Goal: Task Accomplishment & Management: Complete application form

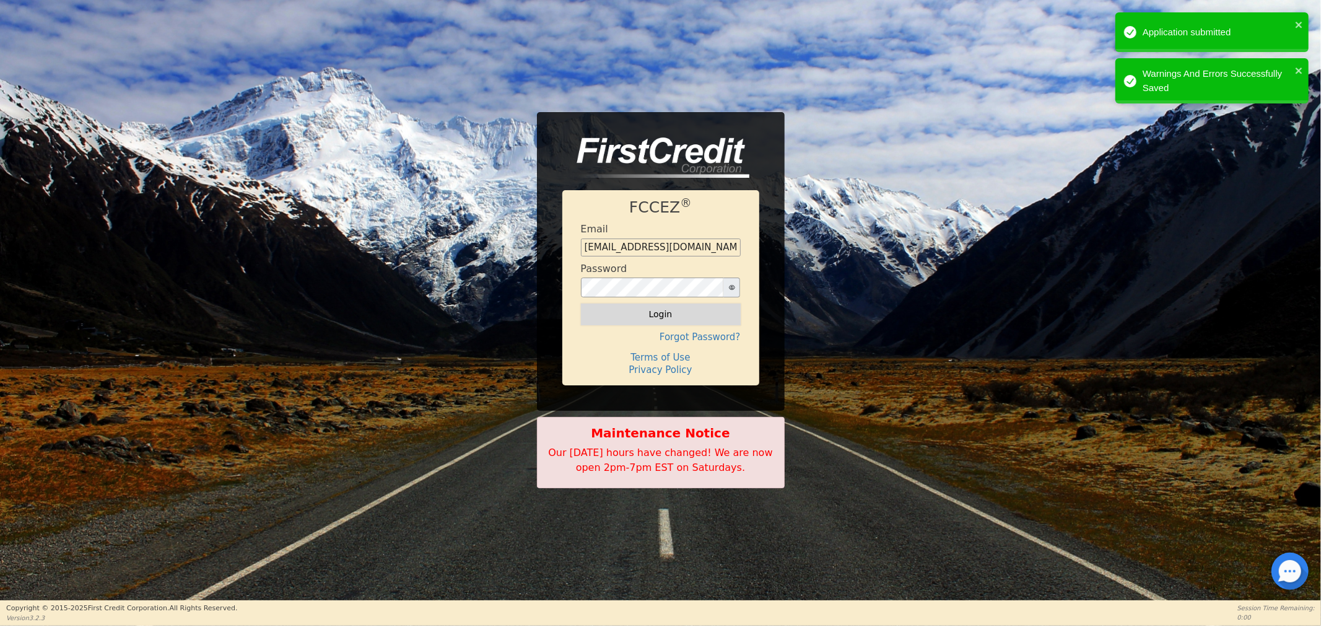
click at [653, 318] on button "Login" at bounding box center [661, 313] width 160 height 21
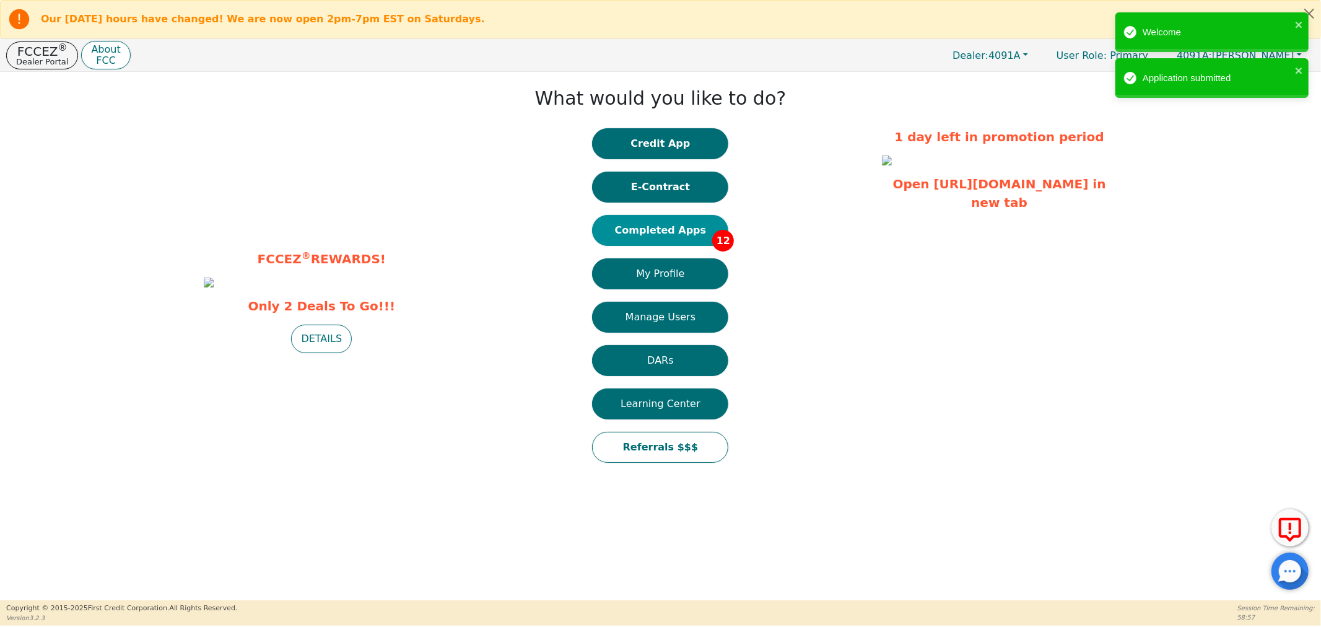
click at [651, 226] on button "Completed Apps 12" at bounding box center [660, 230] width 136 height 31
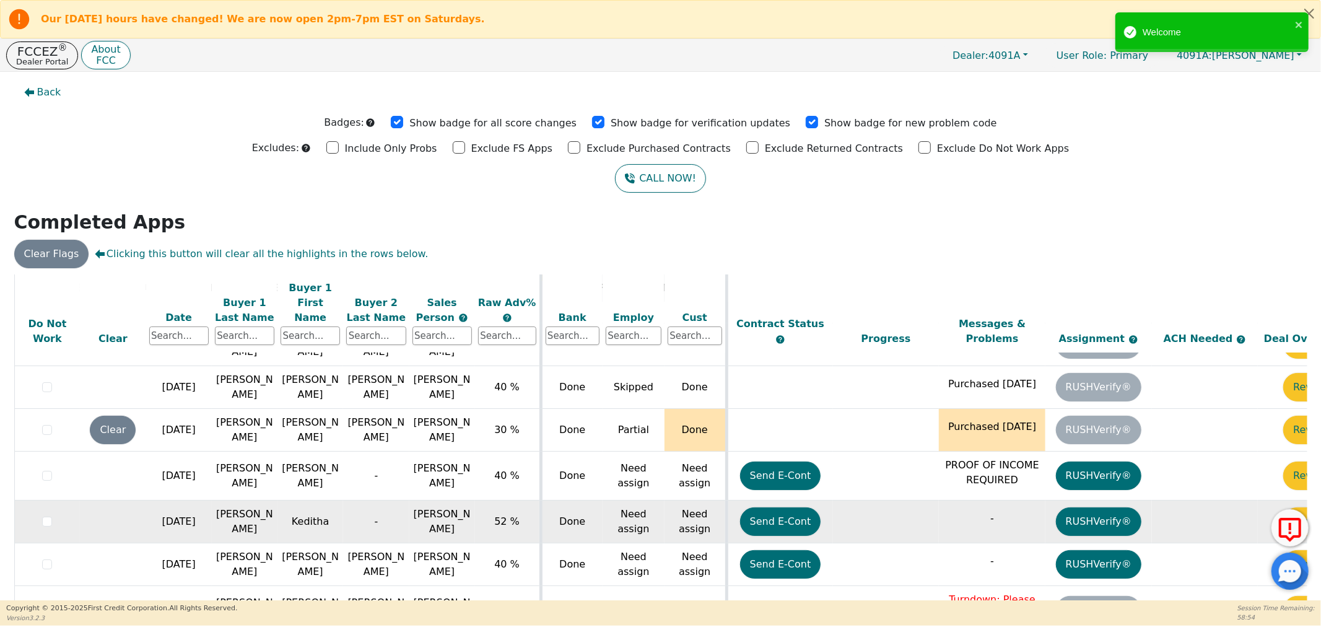
scroll to position [53, 0]
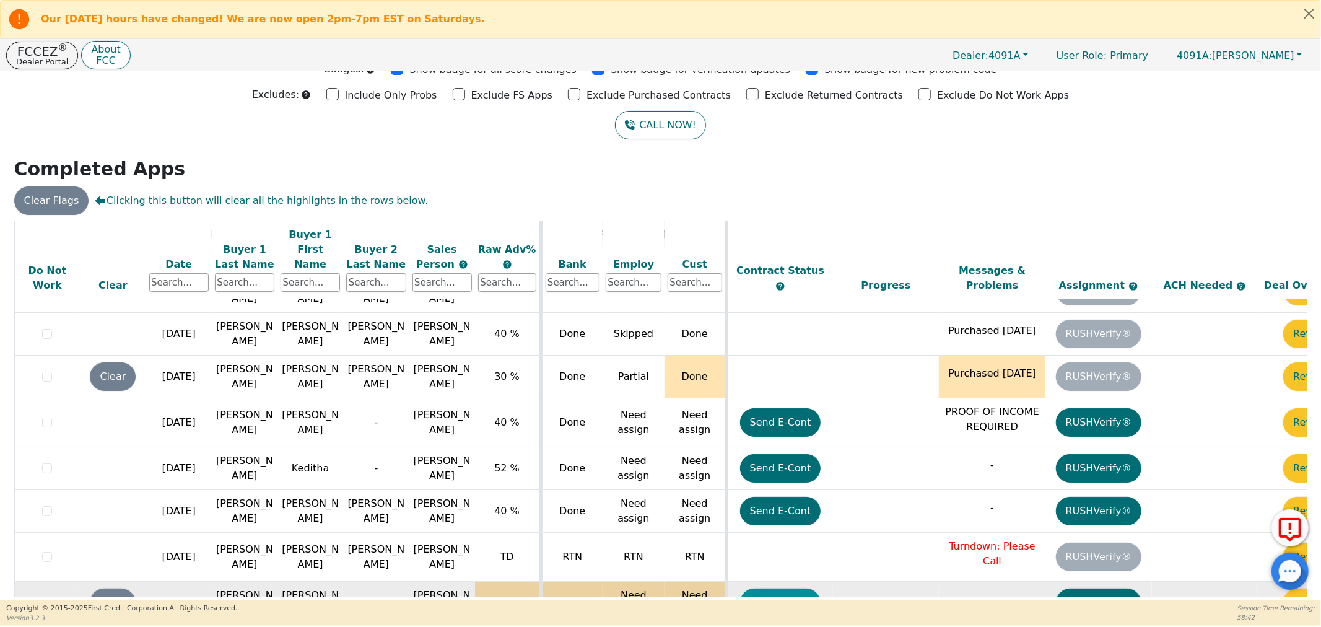
click at [790, 588] on button "Send E-Cont" at bounding box center [780, 602] width 81 height 28
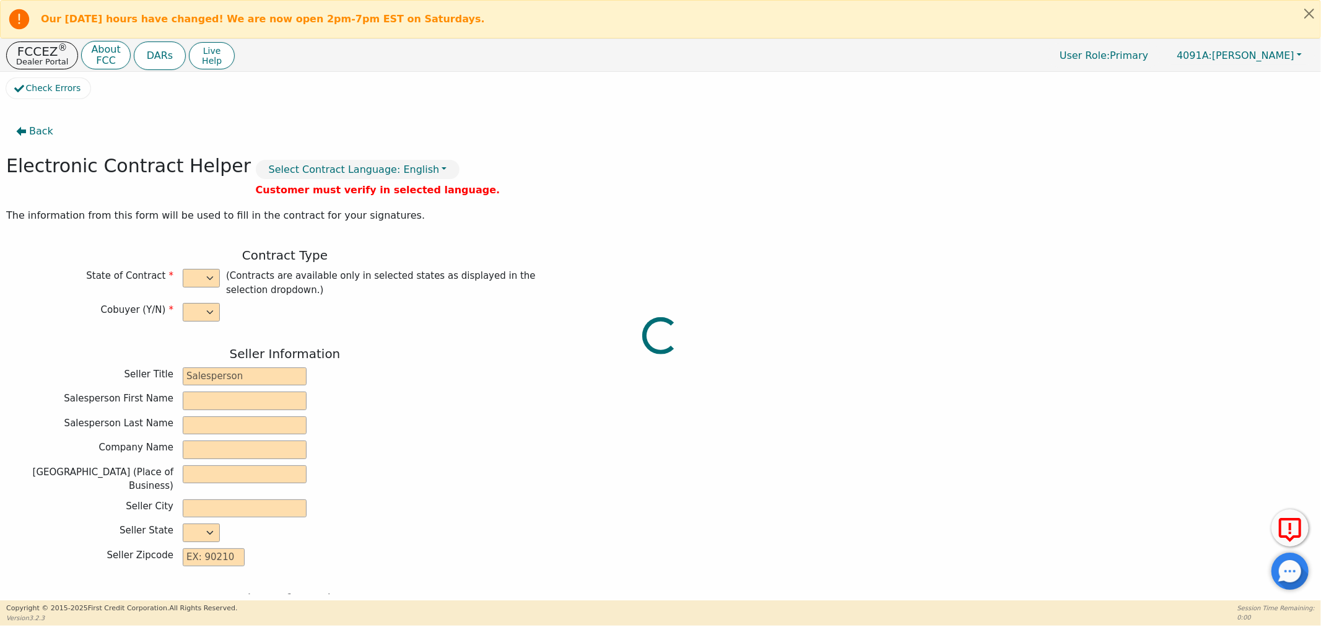
select select "n"
type input "Distributor"
type input "Robin"
type input "Williams"
type input "H20 TAKEOVER"
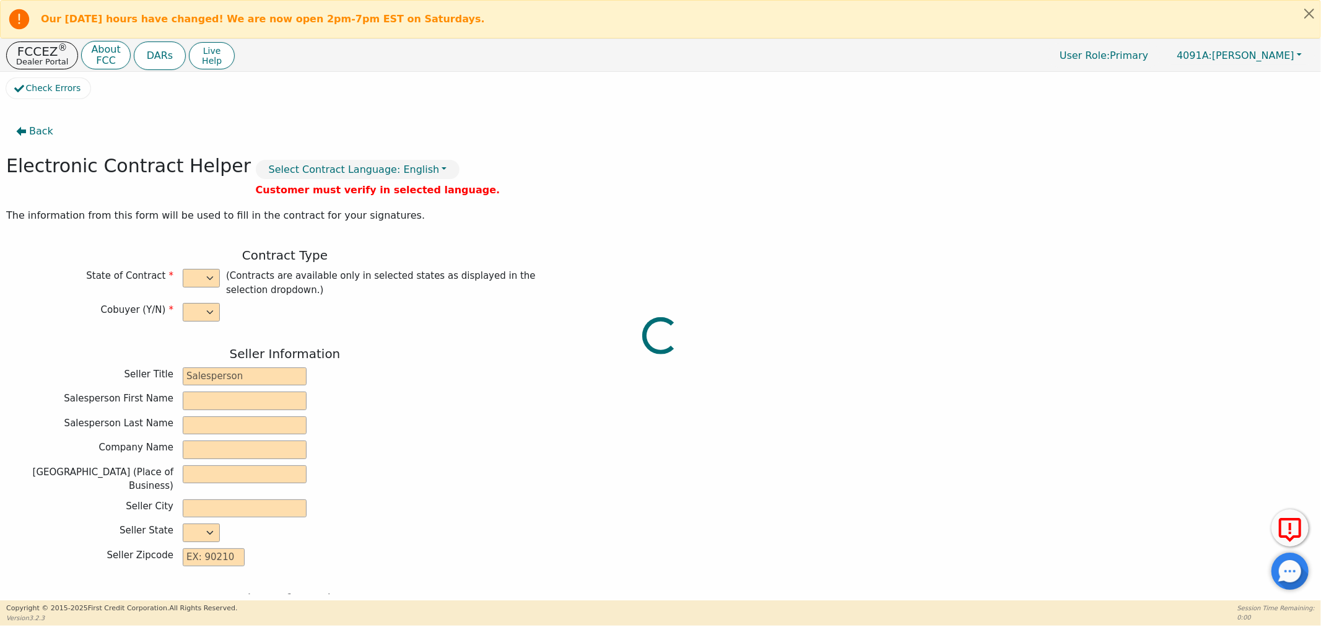
type input "220 WEST MONROE ST"
type input "THOMASVILLE"
select select "GA"
type input "31792"
type input "Latoya"
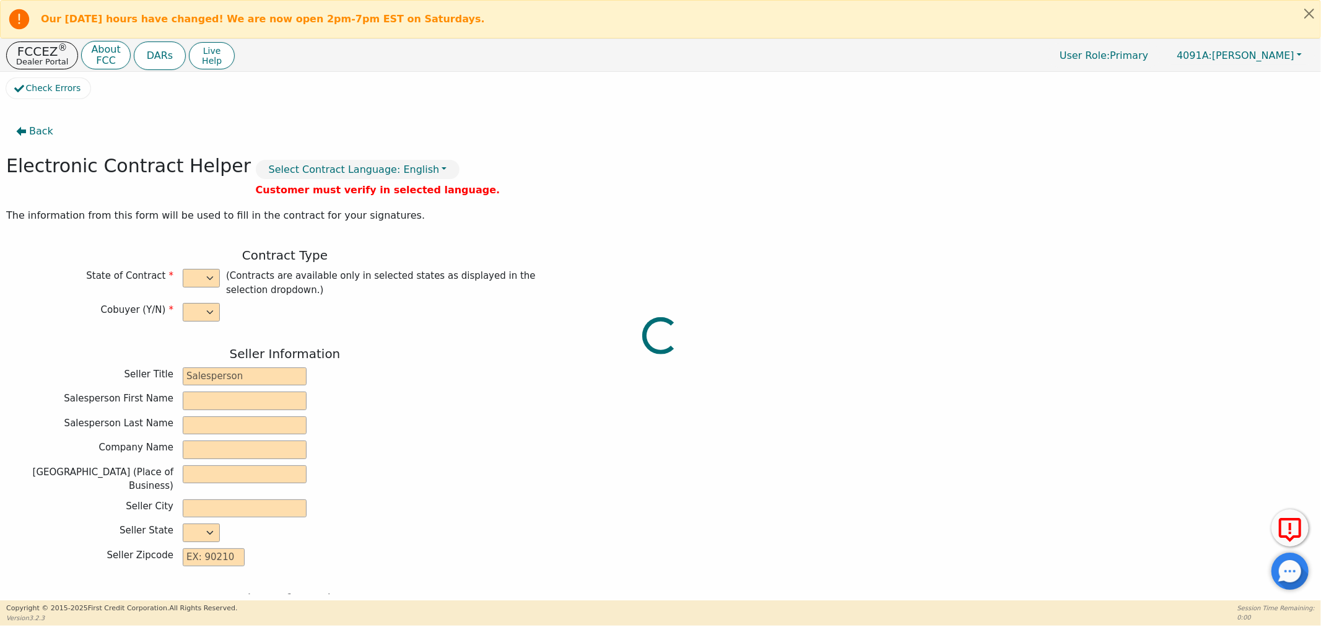
type input "Daniels"
type input "Latoyadaniels69@yahoo.com"
type input "1781 Tennessee St"
type input "Alford"
select select "FL"
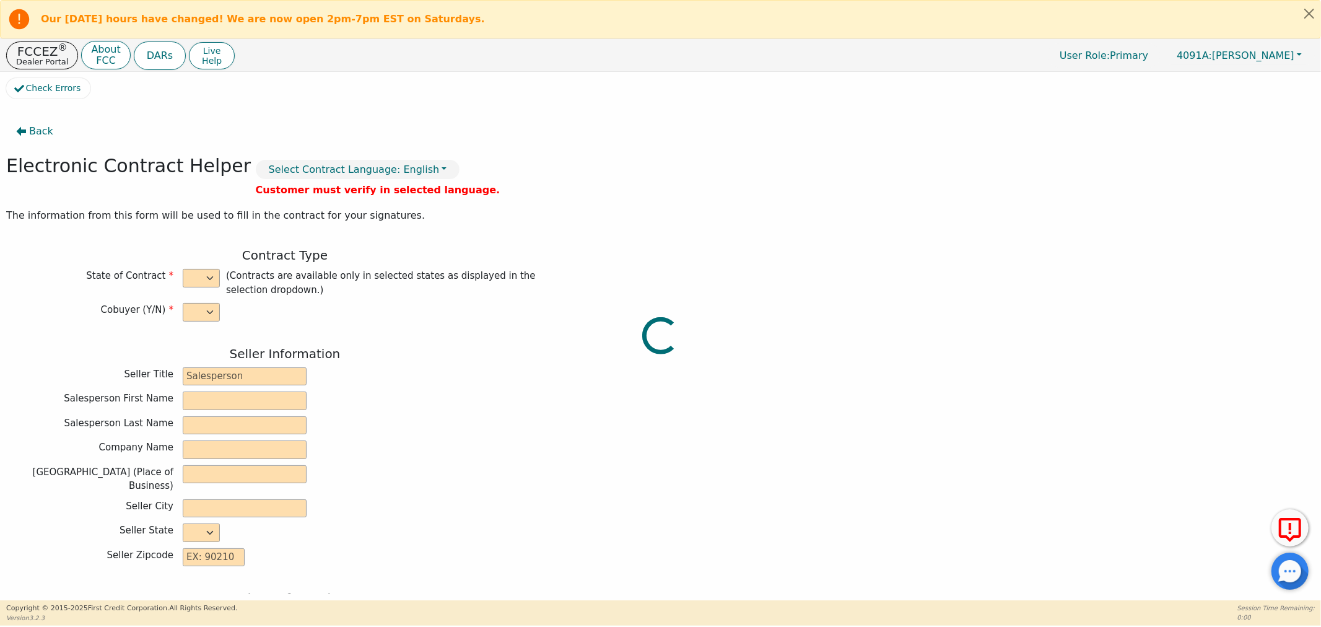
type input "32420"
type input "2025-09-30"
type input "21.38"
type input "2025-12-22"
type input "48"
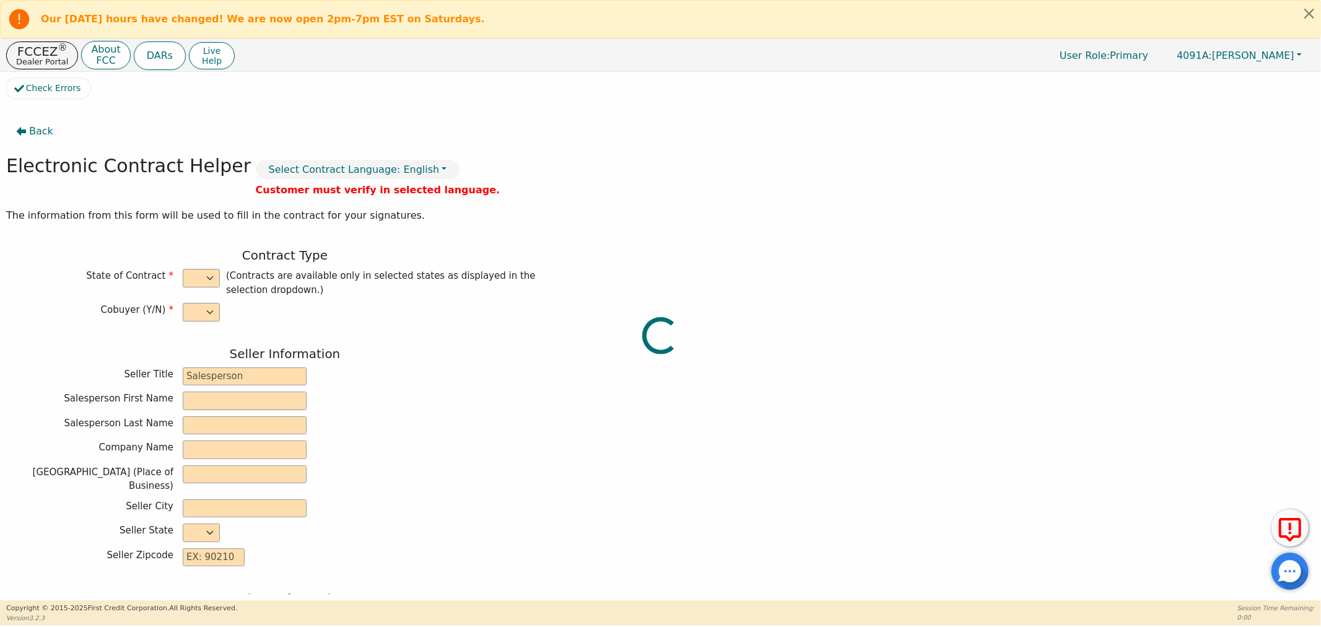
type input "0"
type input "1380186014619"
type input "3698.00"
type input "0.00"
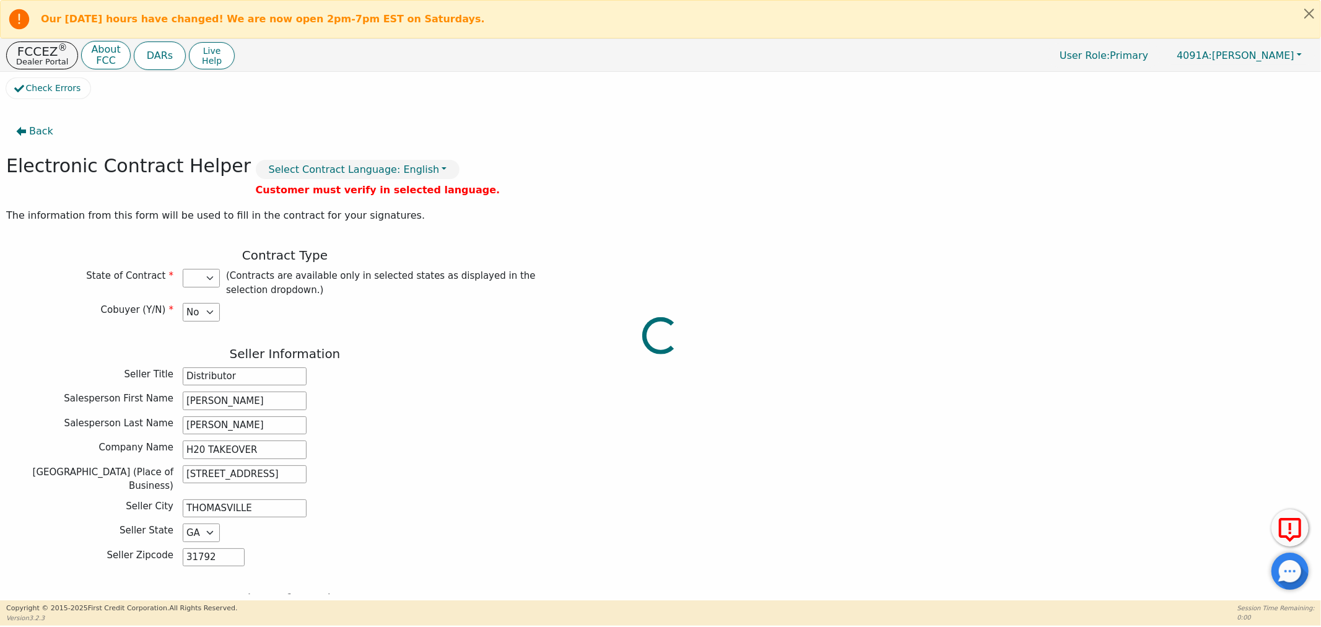
type input "3698.00"
select select "FL"
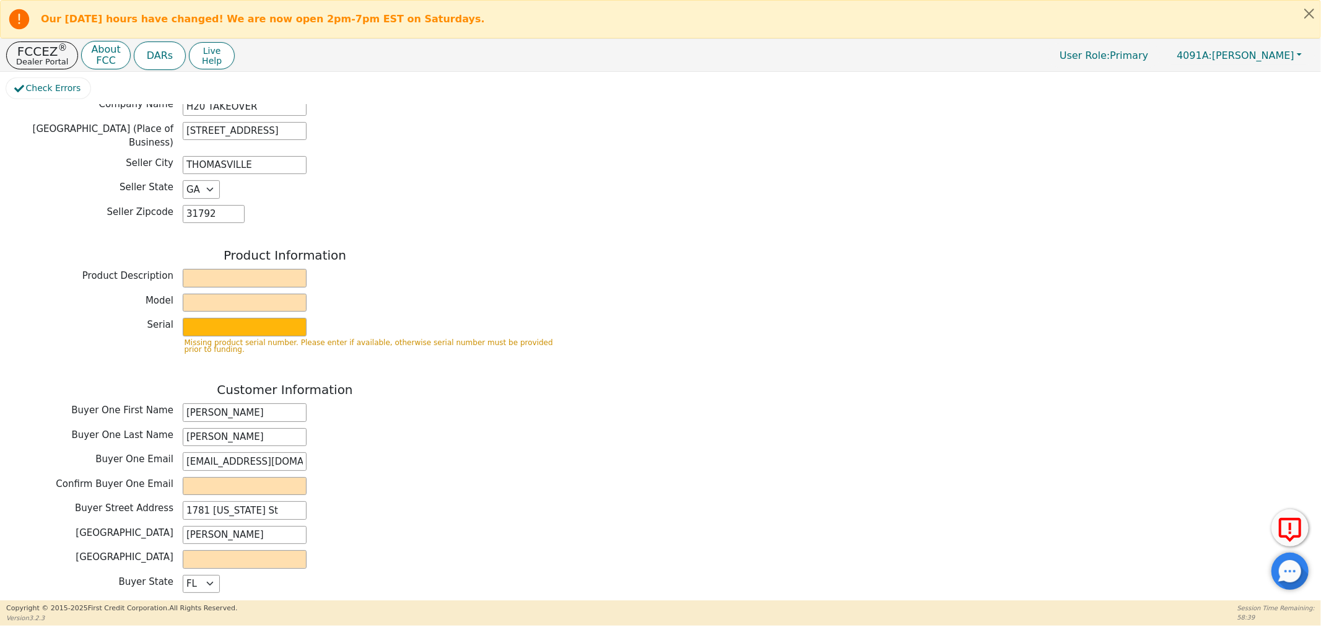
scroll to position [344, 0]
drag, startPoint x: 214, startPoint y: 269, endPoint x: 234, endPoint y: 269, distance: 19.8
click at [234, 269] on input "text" at bounding box center [245, 277] width 124 height 19
type input "rainbow"
drag, startPoint x: 206, startPoint y: 293, endPoint x: 134, endPoint y: 290, distance: 71.9
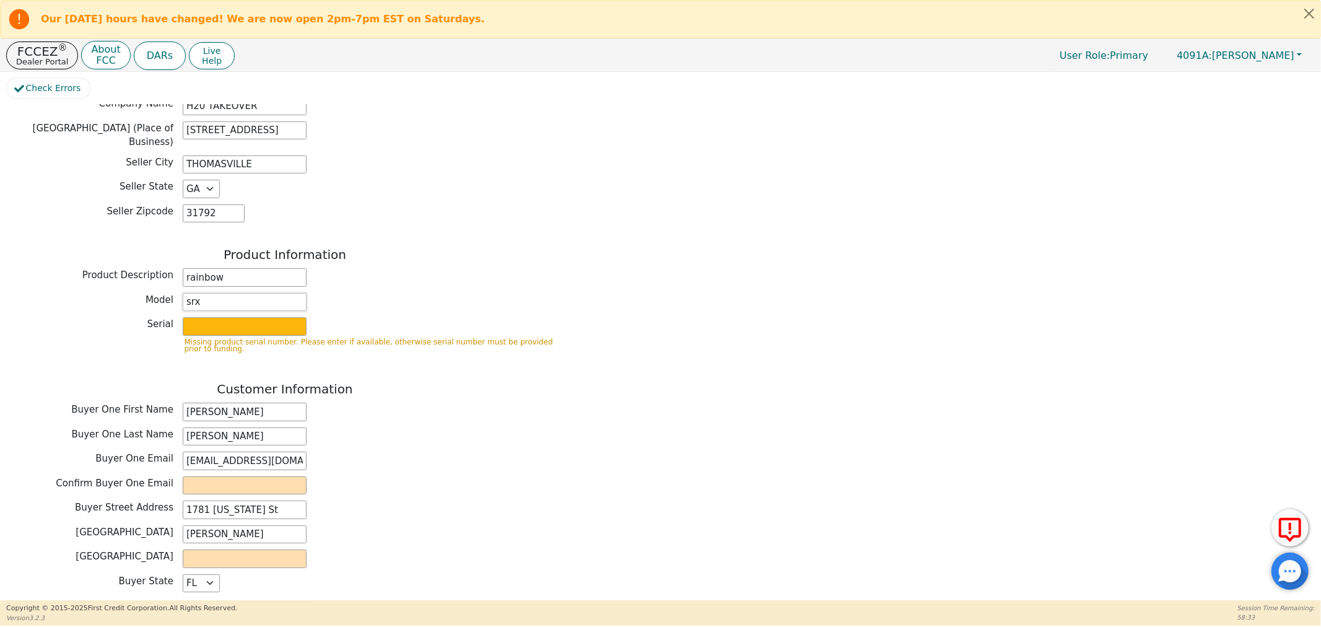
click at [134, 293] on div "Model srx" at bounding box center [284, 302] width 557 height 19
type input "SARX"
drag, startPoint x: 214, startPoint y: 265, endPoint x: 85, endPoint y: 275, distance: 128.5
click at [85, 275] on div "Product Description rainbow" at bounding box center [284, 277] width 557 height 19
type input "RAINBOW"
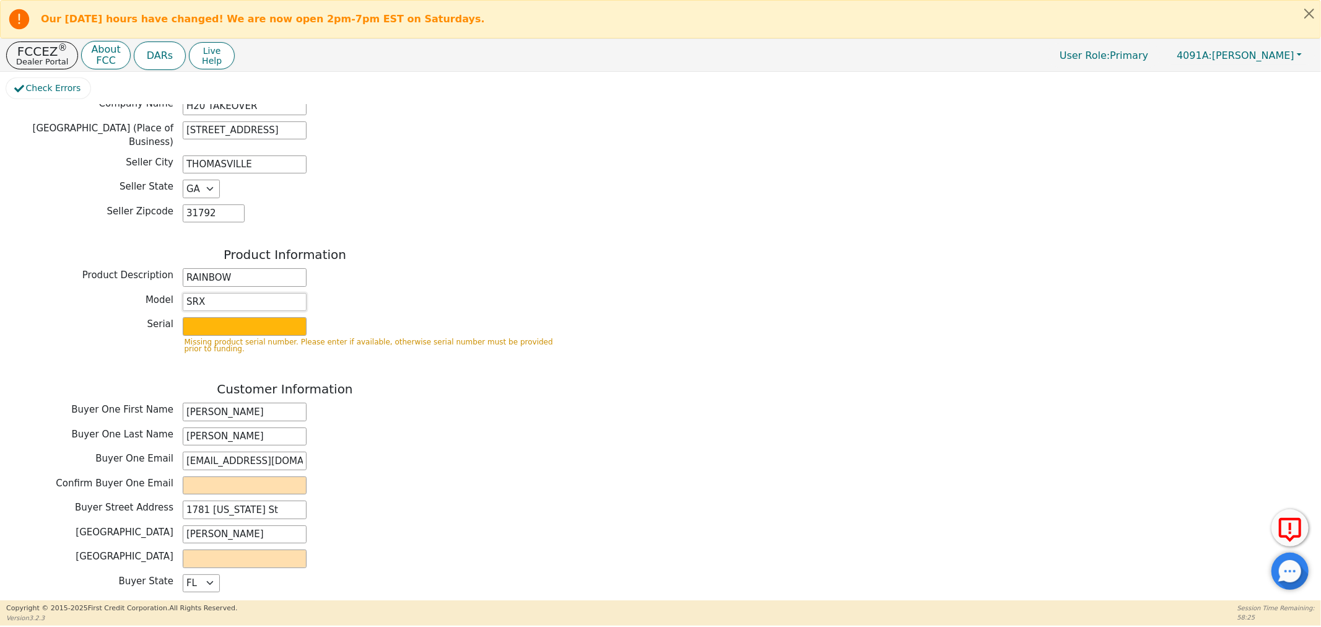
type input "SRX"
drag, startPoint x: 187, startPoint y: 449, endPoint x: 341, endPoint y: 471, distance: 155.7
click at [341, 471] on div "Customer Information Buyer One First Name Latoya Buyer One Last Name Daniels Bu…" at bounding box center [284, 501] width 557 height 241
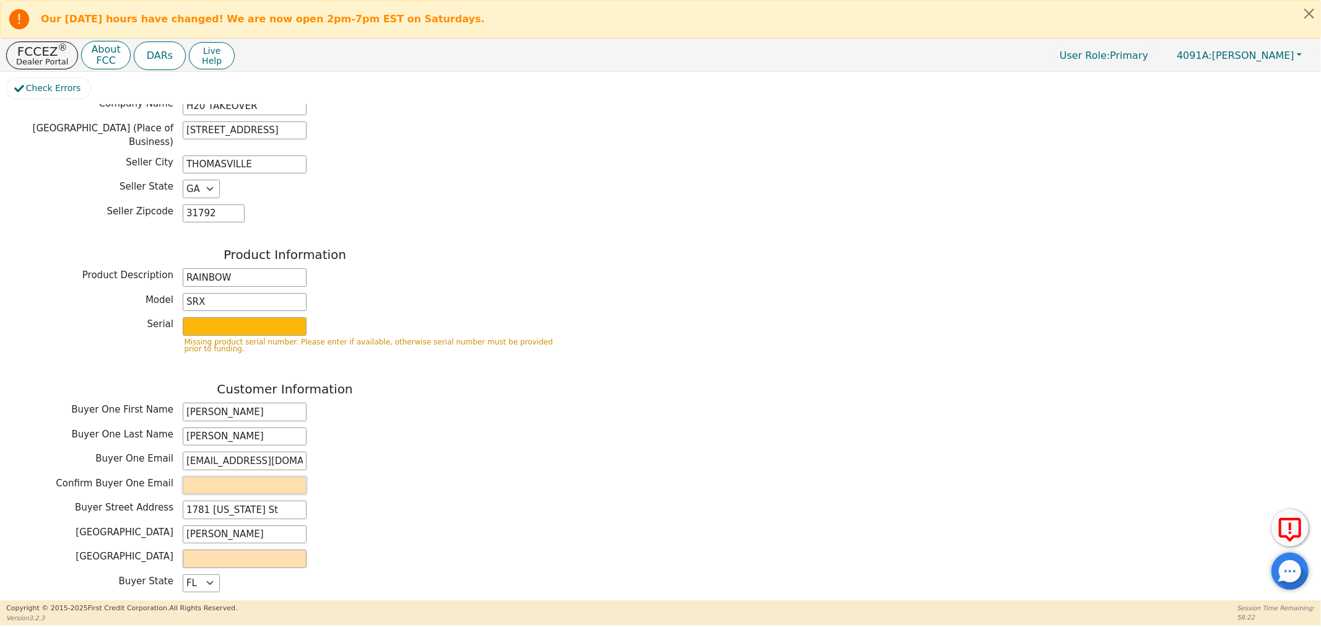
click at [235, 480] on input "email" at bounding box center [245, 485] width 124 height 19
paste input "Latoyadaniels69@yahoo.com"
type input "Latoyadaniels69@yahoo.com"
click at [272, 557] on input "text" at bounding box center [245, 558] width 124 height 19
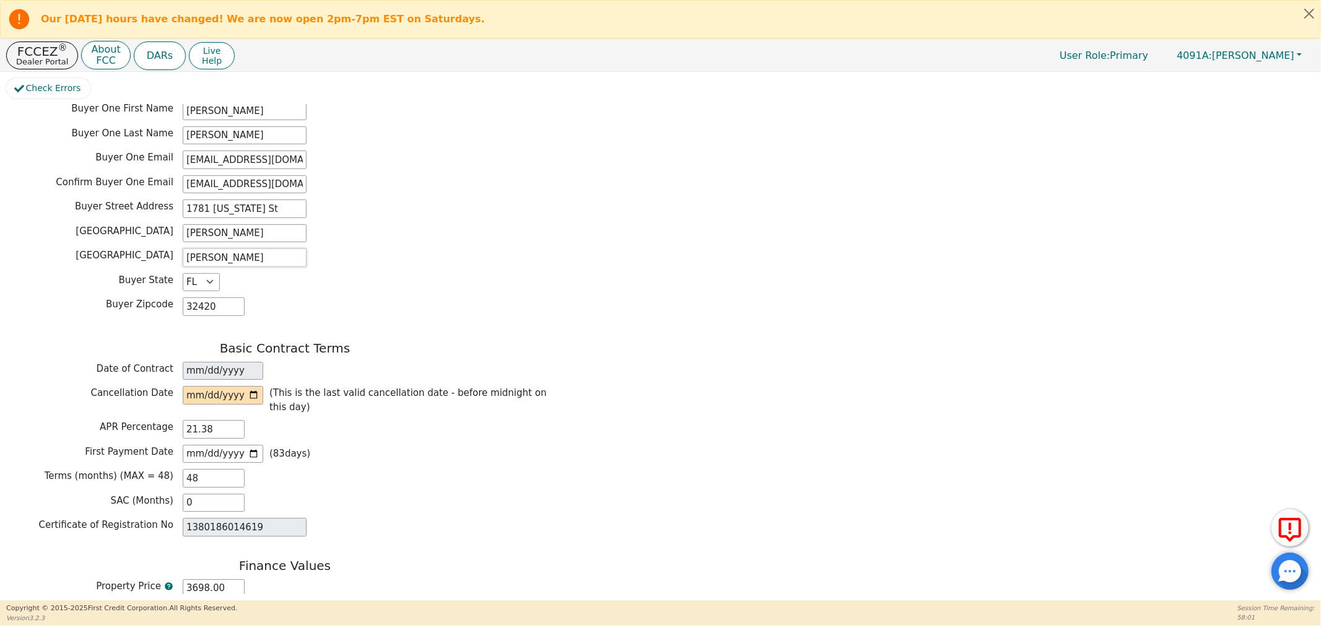
scroll to position [688, 0]
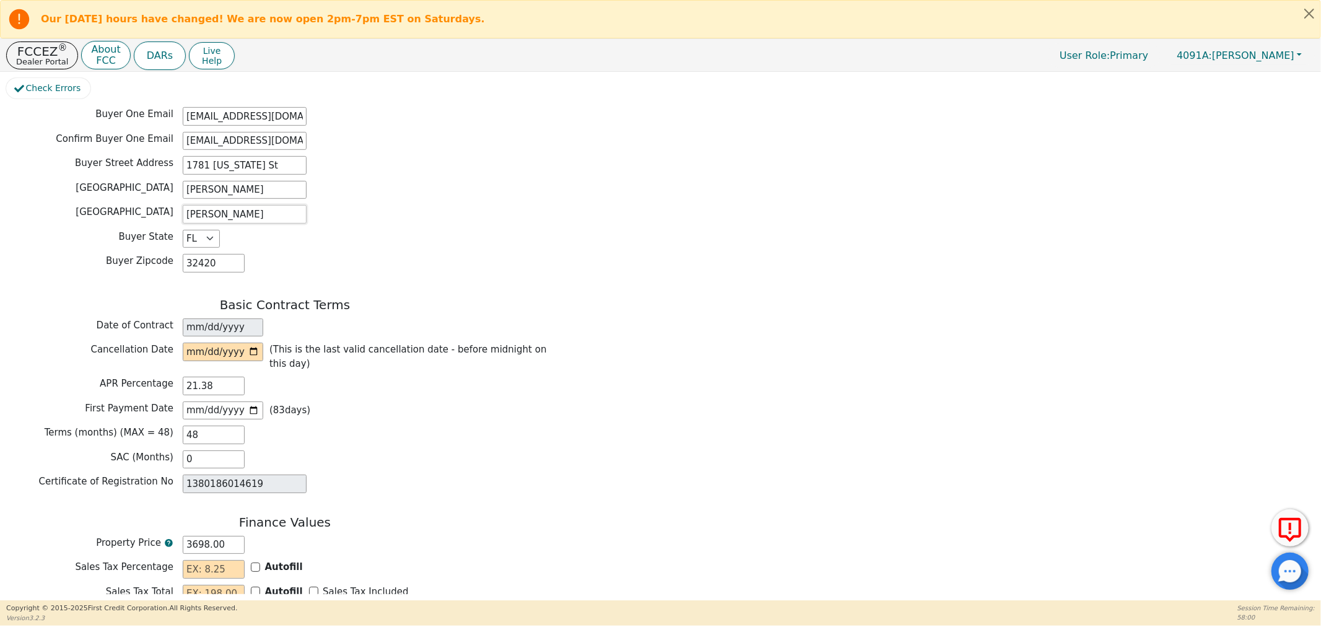
type input "JACKSON"
click at [257, 343] on input "date" at bounding box center [223, 351] width 80 height 19
type input "2025-10-03"
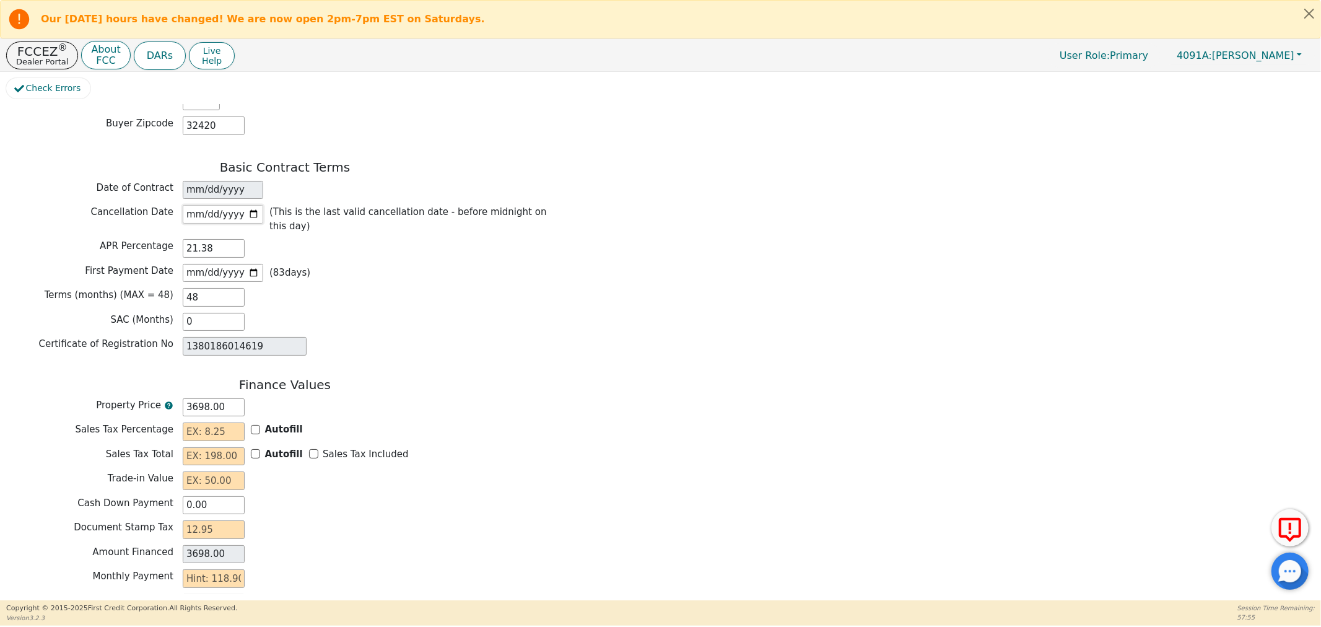
scroll to position [892, 0]
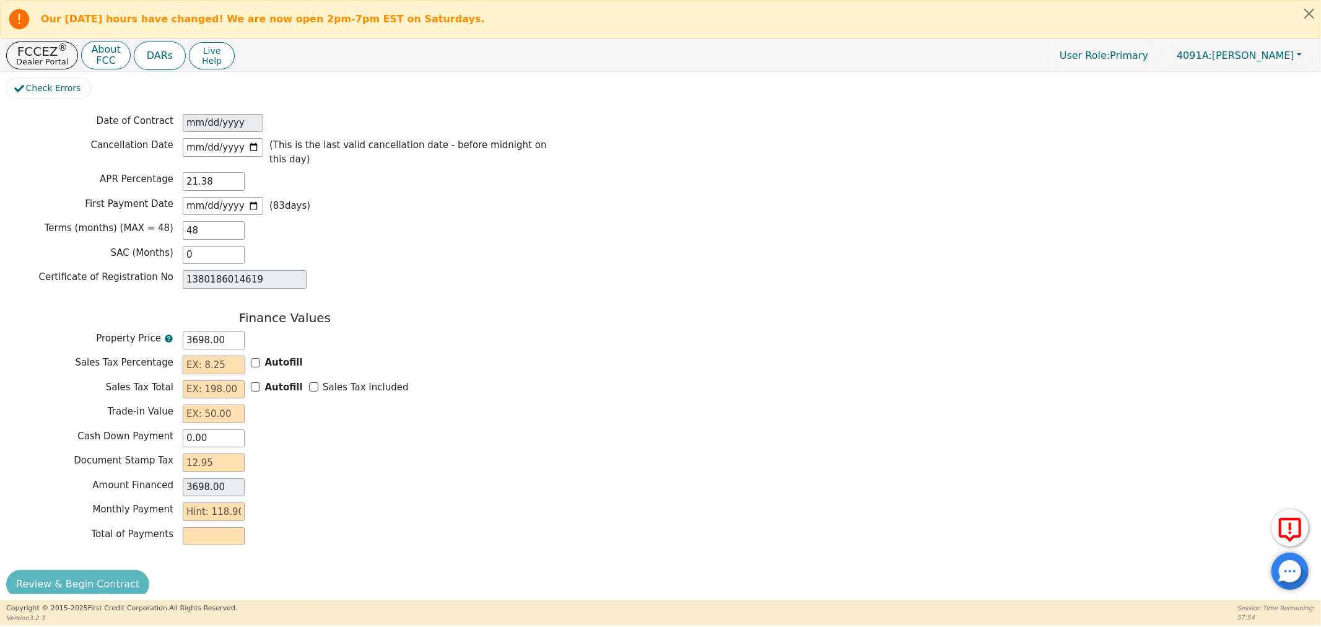
click at [219, 355] on input "text" at bounding box center [214, 364] width 62 height 19
type input "7.50"
click at [255, 382] on input "Autofill" at bounding box center [255, 386] width 9 height 9
checkbox input "true"
type input "277.35"
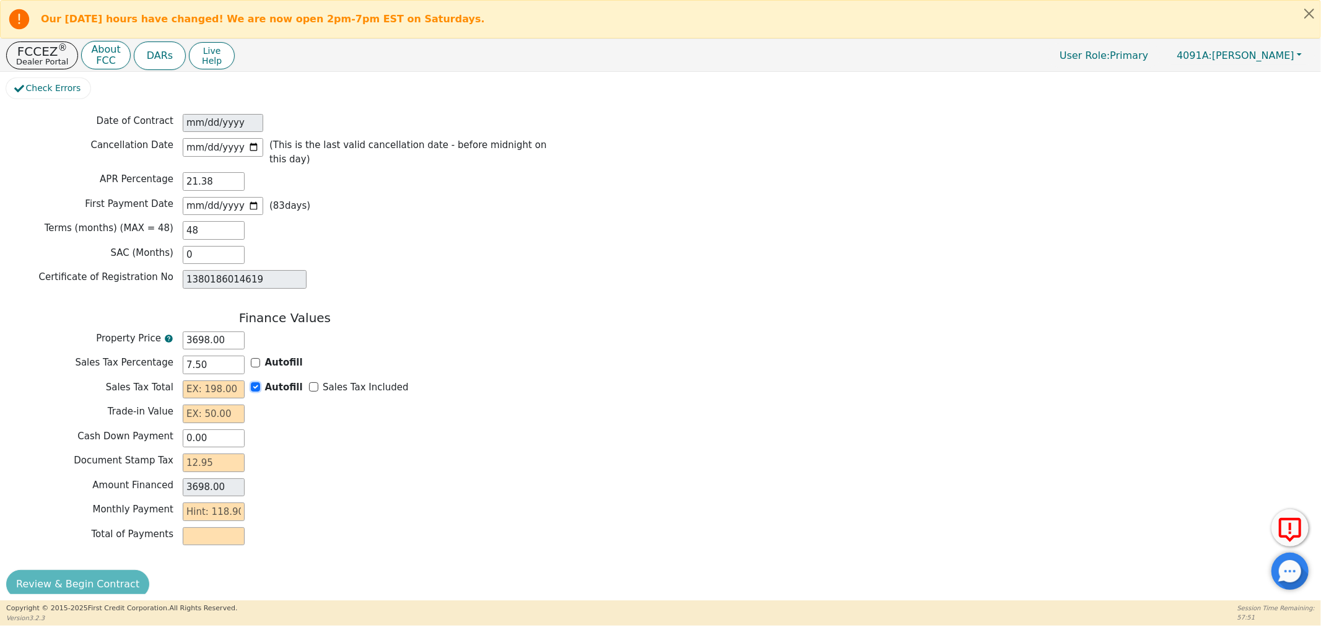
type input "3975.35"
click at [225, 404] on input "text" at bounding box center [214, 413] width 62 height 19
type input "0.00"
type input "1"
type input "3976.35"
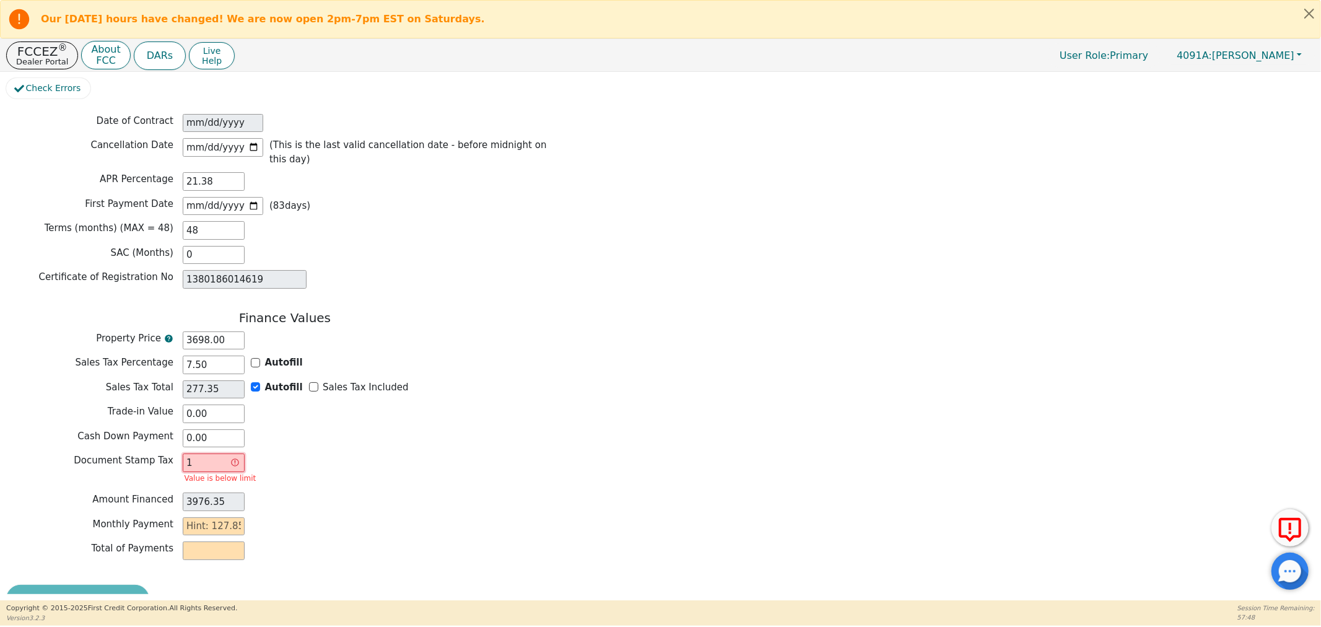
type input "14"
type input "3989.35"
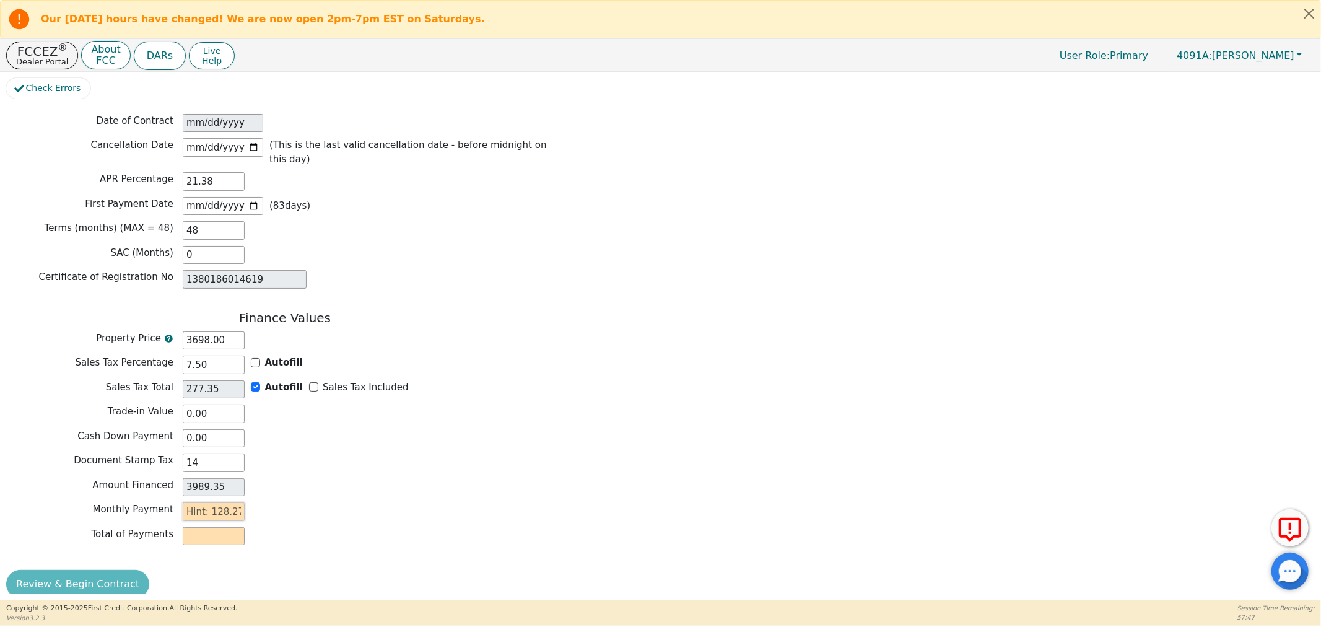
type input "14.00"
type input "12"
type input "576.00"
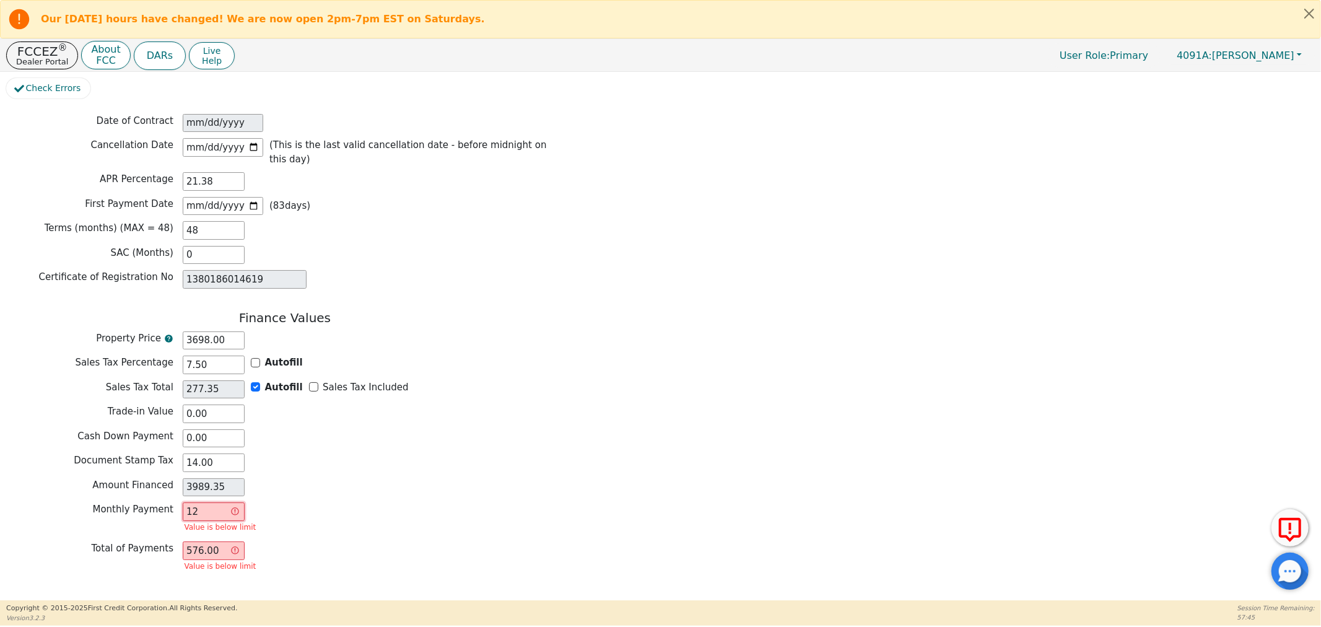
type input "128"
type input "6144.00"
type input "128.2"
type input "6153.60"
type input "128.27"
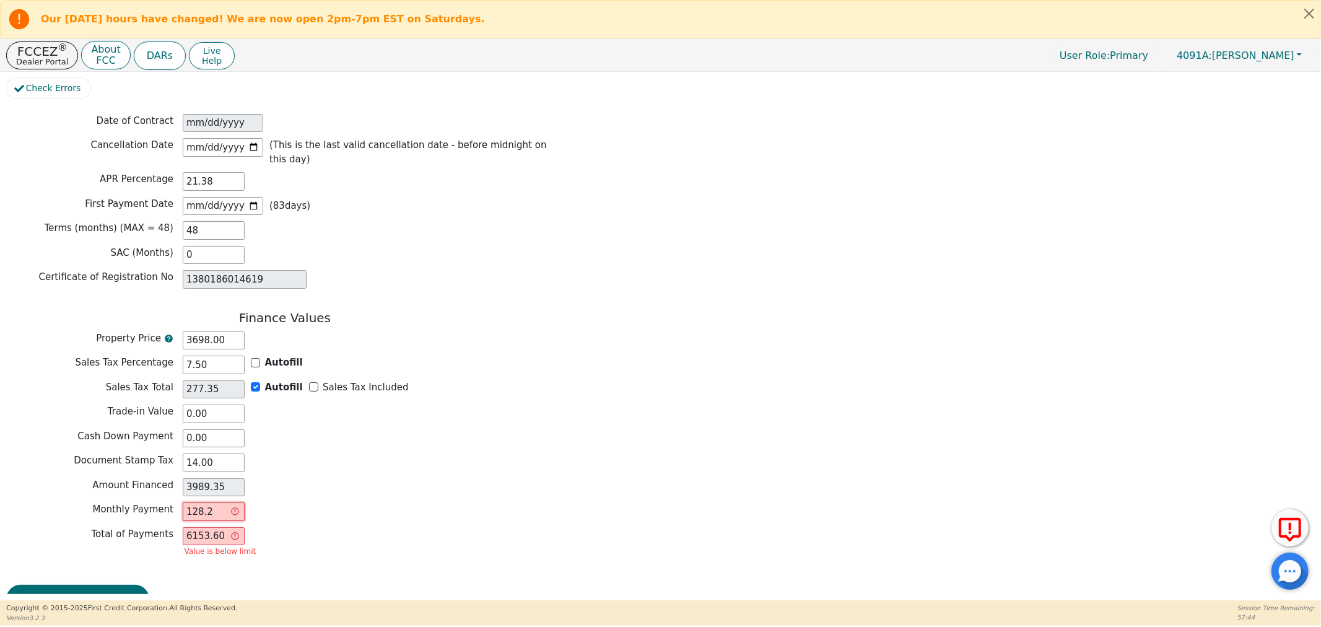
type input "6156.96"
type input "128.27"
click at [58, 570] on button "Review & Begin Contract" at bounding box center [77, 584] width 143 height 28
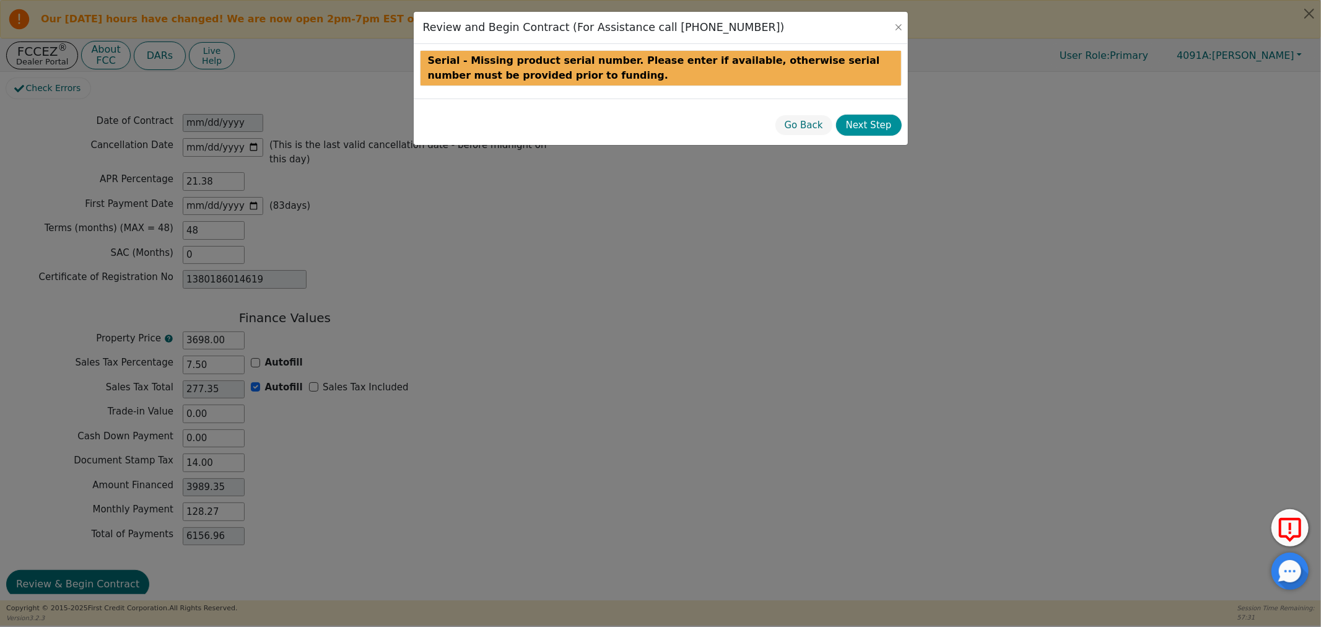
click at [859, 128] on button "Next Step" at bounding box center [869, 126] width 66 height 22
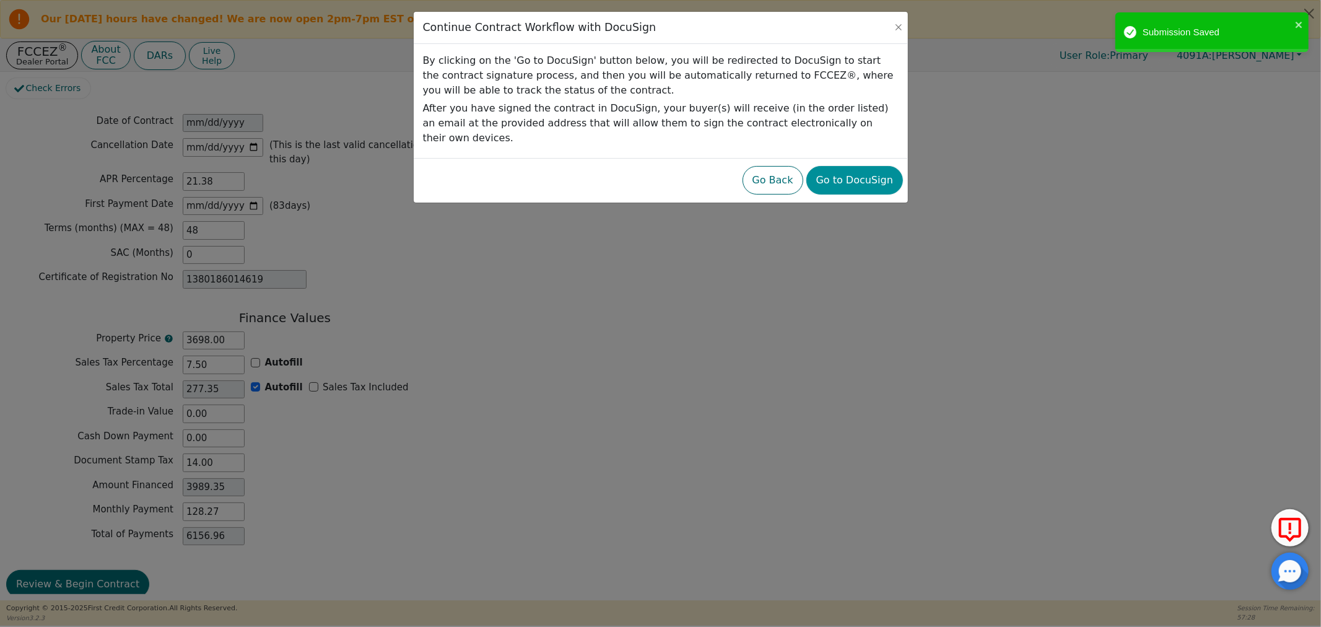
click at [876, 166] on button "Go to DocuSign" at bounding box center [854, 180] width 97 height 28
